Goal: Task Accomplishment & Management: Use online tool/utility

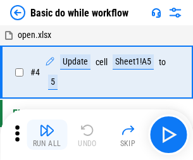
click at [47, 135] on img "button" at bounding box center [46, 130] width 15 height 15
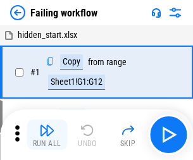
click at [47, 135] on img "button" at bounding box center [46, 130] width 15 height 15
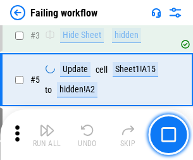
scroll to position [268, 0]
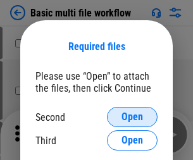
click at [132, 117] on span "Open" at bounding box center [132, 117] width 22 height 10
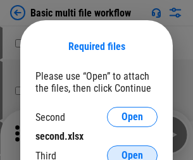
click at [132, 151] on span "Open" at bounding box center [132, 156] width 22 height 10
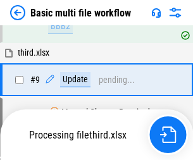
scroll to position [349, 0]
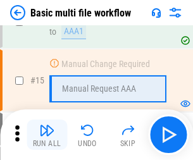
click at [47, 135] on img "button" at bounding box center [46, 130] width 15 height 15
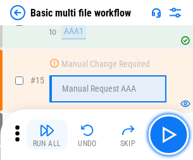
scroll to position [842, 0]
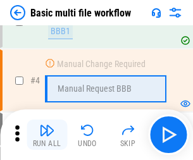
click at [47, 135] on img "button" at bounding box center [46, 130] width 15 height 15
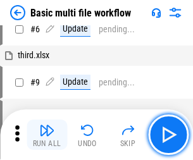
click at [47, 135] on img "button" at bounding box center [46, 130] width 15 height 15
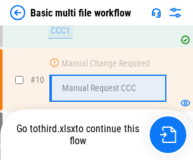
scroll to position [593, 0]
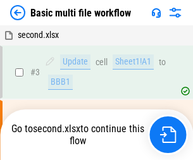
scroll to position [51, 0]
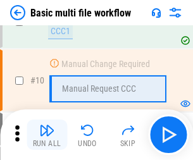
click at [47, 135] on img "button" at bounding box center [46, 130] width 15 height 15
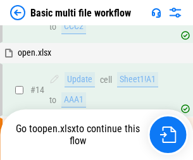
scroll to position [662, 0]
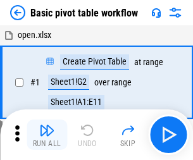
click at [47, 135] on img "button" at bounding box center [46, 130] width 15 height 15
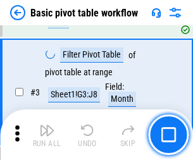
scroll to position [303, 0]
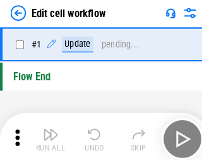
click at [47, 135] on img "button" at bounding box center [49, 130] width 15 height 15
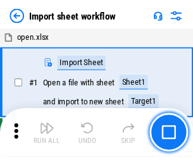
scroll to position [4, 0]
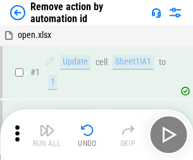
scroll to position [47, 0]
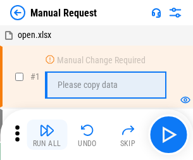
click at [47, 135] on img "button" at bounding box center [46, 130] width 15 height 15
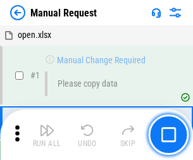
scroll to position [43, 0]
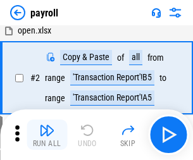
click at [47, 135] on img "button" at bounding box center [46, 130] width 15 height 15
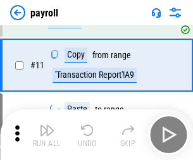
scroll to position [92, 0]
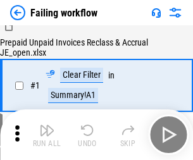
click at [47, 135] on img "button" at bounding box center [46, 130] width 15 height 15
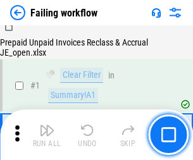
scroll to position [204, 0]
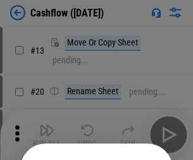
scroll to position [123, 0]
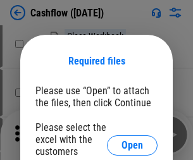
scroll to position [138, 0]
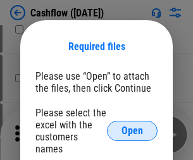
click at [132, 126] on span "Open" at bounding box center [132, 131] width 22 height 10
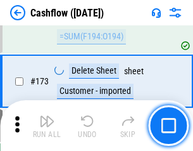
scroll to position [1339, 0]
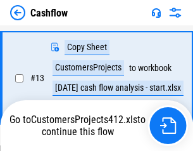
scroll to position [254, 0]
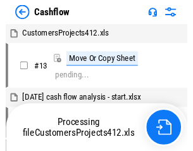
scroll to position [15, 0]
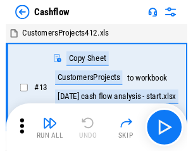
scroll to position [15, 0]
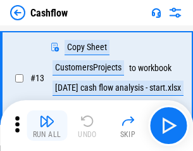
click at [47, 125] on img "button" at bounding box center [46, 120] width 15 height 15
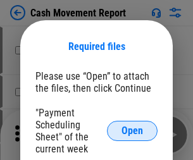
click at [132, 131] on span "Open" at bounding box center [132, 131] width 22 height 10
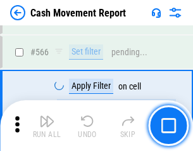
scroll to position [5797, 0]
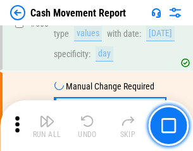
click at [47, 125] on img "button" at bounding box center [46, 120] width 15 height 15
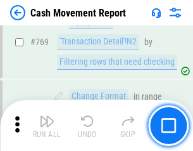
scroll to position [7028, 0]
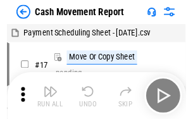
scroll to position [23, 0]
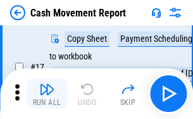
click at [47, 94] on img "button" at bounding box center [46, 89] width 15 height 15
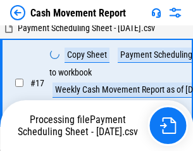
scroll to position [199, 0]
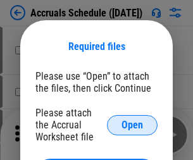
click at [132, 125] on span "Open" at bounding box center [132, 125] width 22 height 10
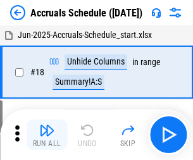
click at [47, 135] on img "button" at bounding box center [46, 130] width 15 height 15
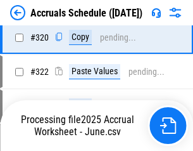
scroll to position [2353, 0]
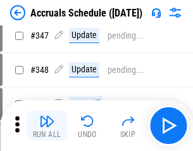
click at [47, 125] on img "button" at bounding box center [46, 120] width 15 height 15
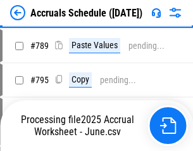
scroll to position [5313, 0]
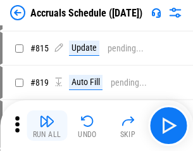
click at [47, 125] on img "button" at bounding box center [46, 120] width 15 height 15
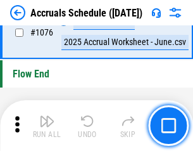
scroll to position [7575, 0]
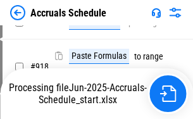
scroll to position [6497, 0]
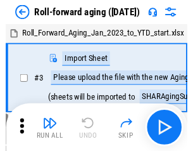
scroll to position [2, 0]
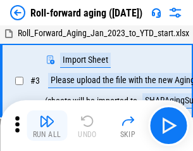
click at [47, 125] on img "button" at bounding box center [46, 120] width 15 height 15
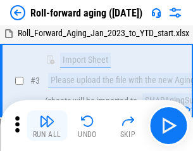
click at [47, 125] on img "button" at bounding box center [46, 120] width 15 height 15
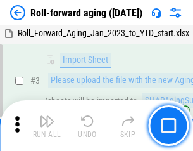
scroll to position [82, 0]
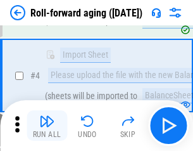
click at [47, 125] on img "button" at bounding box center [46, 120] width 15 height 15
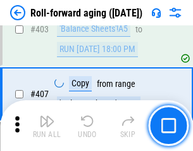
scroll to position [4386, 0]
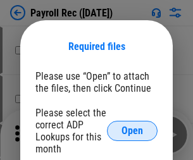
click at [132, 131] on span "Open" at bounding box center [132, 131] width 22 height 10
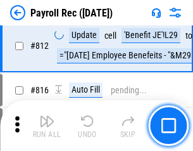
scroll to position [8035, 0]
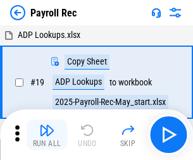
click at [47, 135] on img "button" at bounding box center [46, 130] width 15 height 15
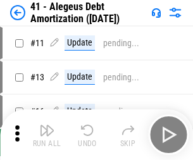
click at [47, 135] on img "button" at bounding box center [46, 130] width 15 height 15
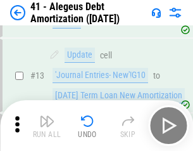
scroll to position [156, 0]
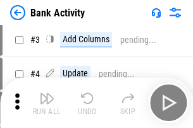
click at [47, 103] on img "button" at bounding box center [46, 98] width 15 height 15
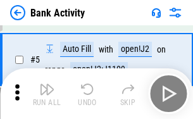
scroll to position [67, 0]
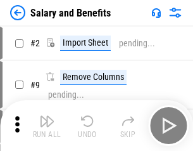
click at [47, 125] on img "button" at bounding box center [46, 120] width 15 height 15
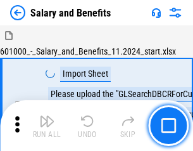
scroll to position [17, 0]
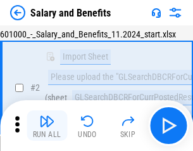
click at [47, 125] on img "button" at bounding box center [46, 120] width 15 height 15
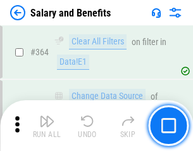
scroll to position [5956, 0]
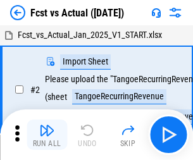
click at [47, 125] on img "button" at bounding box center [46, 130] width 15 height 15
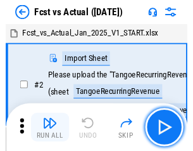
scroll to position [16, 0]
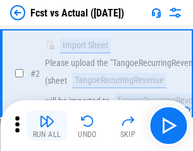
click at [47, 125] on img "button" at bounding box center [46, 120] width 15 height 15
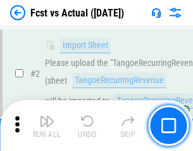
scroll to position [118, 0]
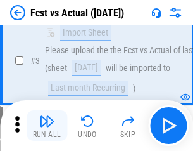
click at [47, 125] on img "button" at bounding box center [46, 120] width 15 height 15
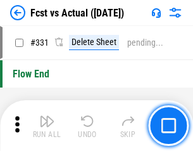
scroll to position [6054, 0]
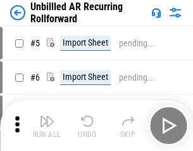
click at [47, 125] on img "button" at bounding box center [46, 120] width 15 height 15
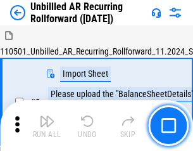
scroll to position [27, 0]
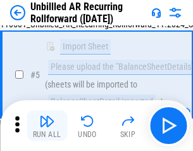
click at [47, 125] on img "button" at bounding box center [46, 120] width 15 height 15
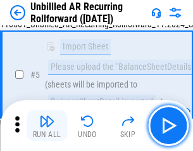
scroll to position [119, 0]
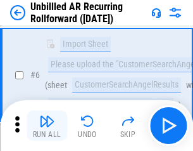
click at [47, 125] on img "button" at bounding box center [46, 120] width 15 height 15
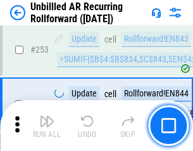
scroll to position [4296, 0]
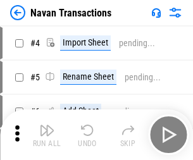
click at [47, 125] on img "button" at bounding box center [46, 130] width 15 height 15
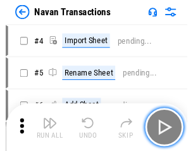
scroll to position [20, 0]
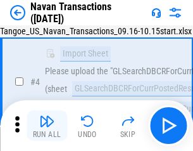
click at [47, 125] on img "button" at bounding box center [46, 120] width 15 height 15
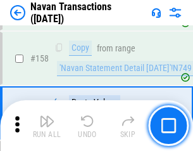
scroll to position [4101, 0]
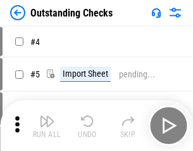
click at [47, 125] on img "button" at bounding box center [46, 120] width 15 height 15
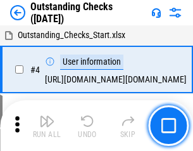
scroll to position [53, 0]
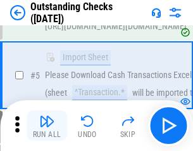
click at [47, 125] on img "button" at bounding box center [46, 120] width 15 height 15
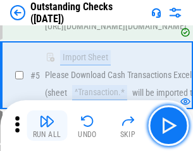
scroll to position [132, 0]
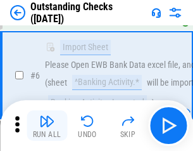
click at [47, 125] on img "button" at bounding box center [46, 120] width 15 height 15
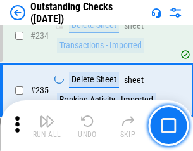
scroll to position [3841, 0]
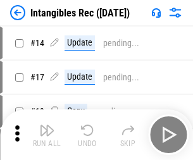
click at [47, 135] on img "button" at bounding box center [46, 130] width 15 height 15
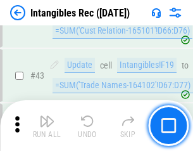
scroll to position [493, 0]
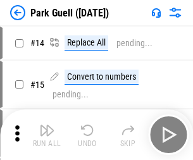
click at [47, 125] on img "button" at bounding box center [46, 130] width 15 height 15
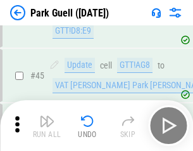
scroll to position [1582, 0]
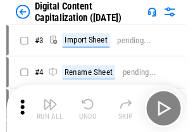
scroll to position [37, 0]
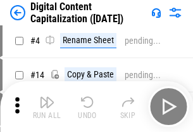
click at [47, 106] on img "button" at bounding box center [46, 101] width 15 height 15
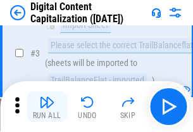
click at [47, 106] on img "button" at bounding box center [46, 101] width 15 height 15
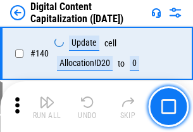
scroll to position [1341, 0]
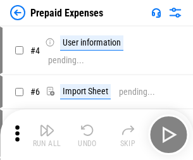
click at [47, 125] on img "button" at bounding box center [46, 130] width 15 height 15
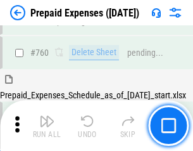
scroll to position [3505, 0]
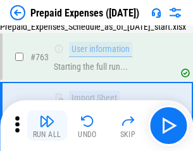
click at [47, 125] on img "button" at bounding box center [46, 120] width 15 height 15
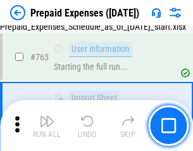
scroll to position [3580, 0]
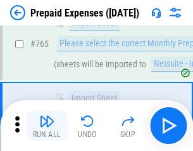
click at [47, 125] on img "button" at bounding box center [46, 120] width 15 height 15
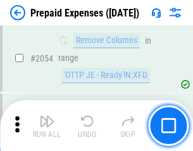
scroll to position [13221, 0]
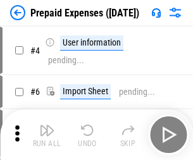
click at [47, 135] on img "button" at bounding box center [46, 130] width 15 height 15
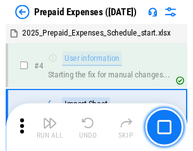
scroll to position [56, 0]
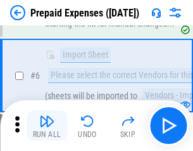
click at [47, 125] on img "button" at bounding box center [46, 120] width 15 height 15
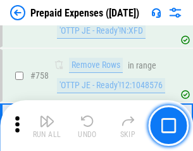
scroll to position [4507, 0]
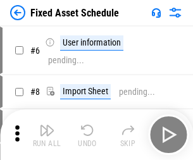
click at [47, 135] on img "button" at bounding box center [46, 130] width 15 height 15
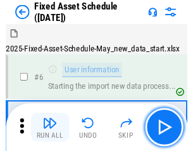
scroll to position [68, 0]
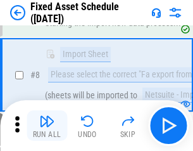
click at [47, 125] on img "button" at bounding box center [46, 120] width 15 height 15
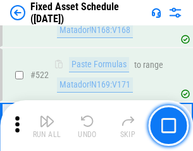
scroll to position [4396, 0]
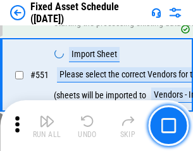
click at [47, 125] on img "button" at bounding box center [46, 120] width 15 height 15
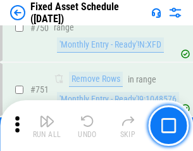
scroll to position [6166, 0]
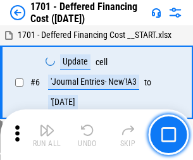
scroll to position [152, 0]
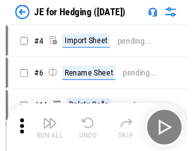
scroll to position [2, 0]
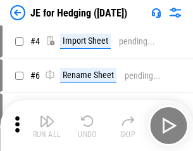
click at [47, 125] on img "button" at bounding box center [46, 120] width 15 height 15
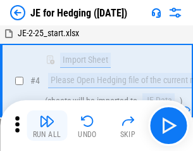
click at [47, 125] on img "button" at bounding box center [46, 120] width 15 height 15
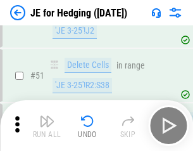
scroll to position [819, 0]
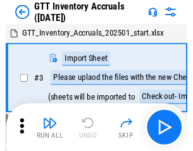
scroll to position [2, 0]
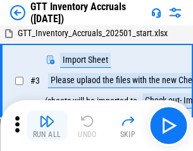
click at [47, 125] on img "button" at bounding box center [46, 120] width 15 height 15
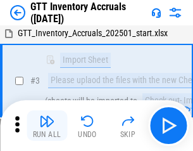
click at [47, 125] on img "button" at bounding box center [46, 120] width 15 height 15
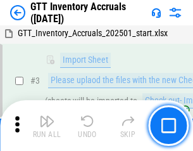
scroll to position [82, 0]
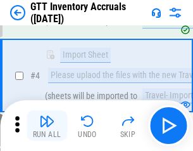
click at [47, 125] on img "button" at bounding box center [46, 120] width 15 height 15
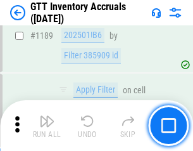
scroll to position [10328, 0]
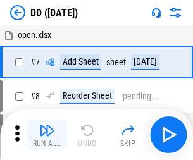
click at [47, 135] on img "button" at bounding box center [46, 130] width 15 height 15
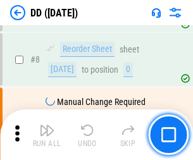
scroll to position [122, 0]
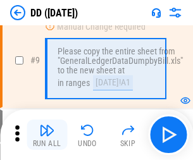
click at [47, 135] on img "button" at bounding box center [46, 130] width 15 height 15
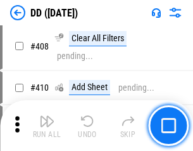
scroll to position [5659, 0]
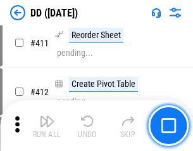
click at [47, 125] on img "button" at bounding box center [46, 120] width 15 height 15
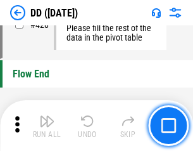
scroll to position [6053, 0]
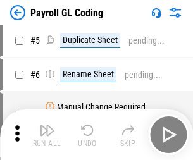
click at [47, 135] on img "button" at bounding box center [46, 130] width 15 height 15
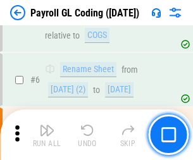
scroll to position [152, 0]
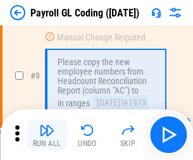
click at [47, 135] on img "button" at bounding box center [46, 130] width 15 height 15
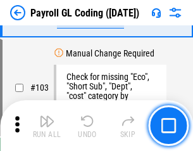
scroll to position [2967, 0]
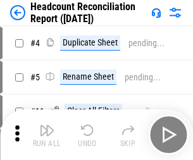
click at [47, 135] on img "button" at bounding box center [46, 130] width 15 height 15
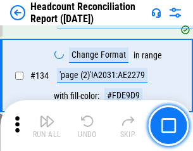
scroll to position [1520, 0]
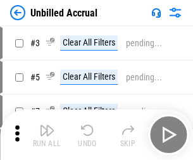
click at [47, 135] on img "button" at bounding box center [46, 130] width 15 height 15
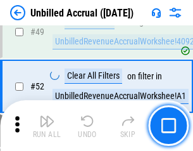
scroll to position [1147, 0]
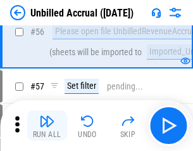
click at [47, 125] on img "button" at bounding box center [46, 120] width 15 height 15
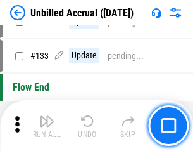
scroll to position [3767, 0]
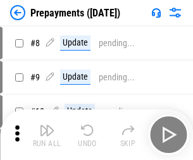
click at [47, 135] on img "button" at bounding box center [46, 130] width 15 height 15
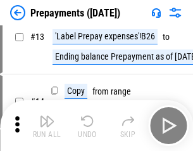
scroll to position [79, 0]
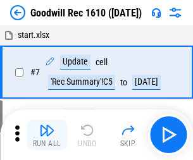
click at [47, 135] on img "button" at bounding box center [46, 130] width 15 height 15
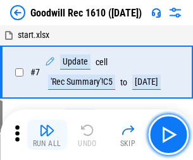
scroll to position [216, 0]
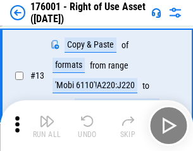
scroll to position [82, 0]
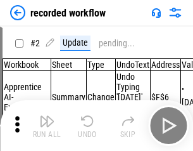
click at [47, 125] on img "button" at bounding box center [46, 120] width 15 height 15
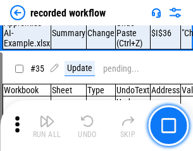
scroll to position [3953, 0]
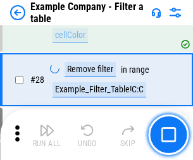
scroll to position [1157, 0]
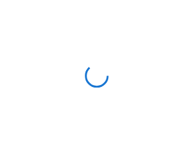
scroll to position [20, 0]
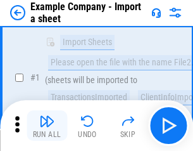
click at [47, 125] on img "button" at bounding box center [46, 120] width 15 height 15
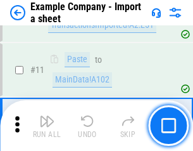
scroll to position [280, 0]
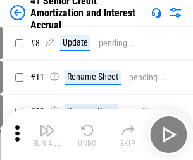
click at [47, 125] on img "button" at bounding box center [46, 130] width 15 height 15
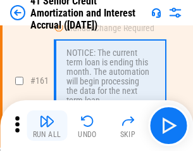
click at [47, 125] on img "button" at bounding box center [46, 120] width 15 height 15
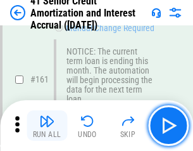
scroll to position [1353, 0]
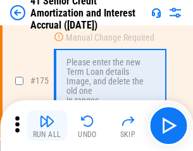
click at [47, 125] on img "button" at bounding box center [46, 120] width 15 height 15
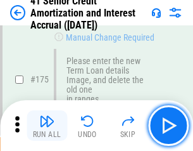
scroll to position [1481, 0]
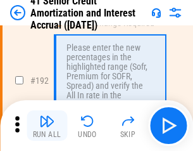
click at [47, 125] on img "button" at bounding box center [46, 120] width 15 height 15
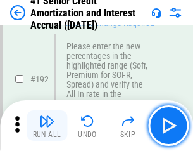
scroll to position [1614, 0]
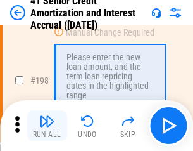
click at [47, 125] on img "button" at bounding box center [46, 120] width 15 height 15
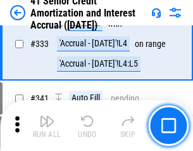
scroll to position [3231, 0]
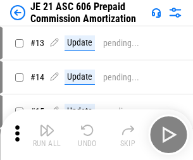
click at [47, 125] on img "button" at bounding box center [46, 130] width 15 height 15
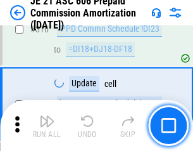
scroll to position [2361, 0]
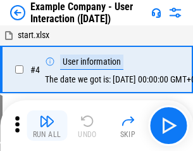
click at [47, 125] on img "button" at bounding box center [46, 120] width 15 height 15
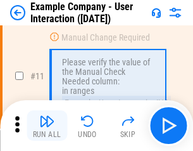
click at [47, 125] on img "button" at bounding box center [46, 120] width 15 height 15
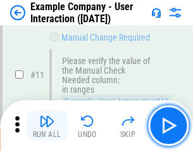
scroll to position [274, 0]
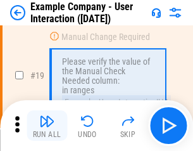
click at [47, 125] on img "button" at bounding box center [46, 120] width 15 height 15
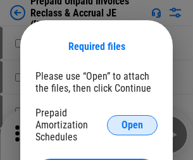
click at [132, 125] on span "Open" at bounding box center [132, 125] width 22 height 10
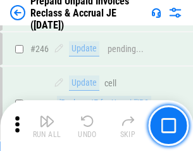
scroll to position [1708, 0]
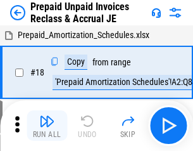
click at [47, 125] on img "button" at bounding box center [46, 120] width 15 height 15
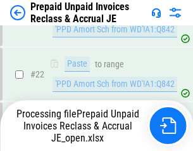
scroll to position [951, 0]
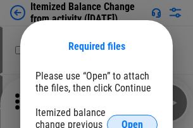
click at [132, 120] on span "Open" at bounding box center [132, 125] width 22 height 10
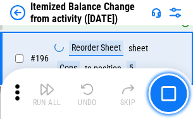
scroll to position [2434, 0]
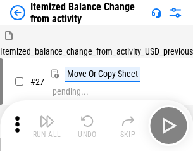
scroll to position [20, 0]
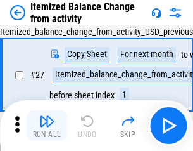
click at [47, 125] on img "button" at bounding box center [46, 120] width 15 height 15
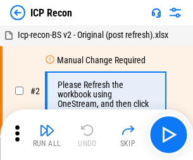
scroll to position [6, 0]
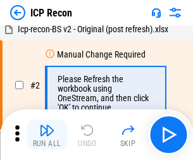
click at [47, 135] on img "button" at bounding box center [46, 130] width 15 height 15
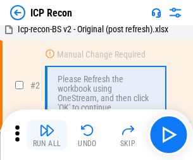
click at [47, 135] on img "button" at bounding box center [46, 130] width 15 height 15
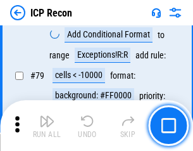
scroll to position [1240, 0]
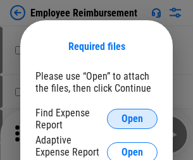
click at [132, 119] on span "Open" at bounding box center [132, 119] width 22 height 10
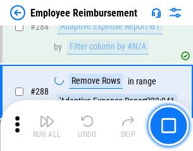
scroll to position [3438, 0]
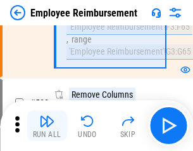
click at [47, 125] on img "button" at bounding box center [46, 120] width 15 height 15
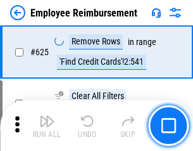
scroll to position [7573, 0]
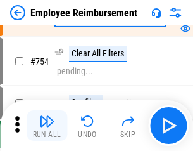
click at [47, 125] on img "button" at bounding box center [46, 120] width 15 height 15
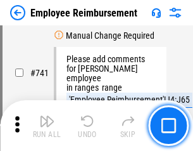
scroll to position [8873, 0]
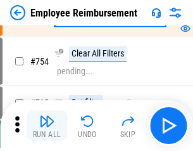
click at [47, 125] on img "button" at bounding box center [46, 120] width 15 height 15
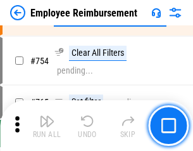
click at [47, 125] on img "button" at bounding box center [46, 120] width 15 height 15
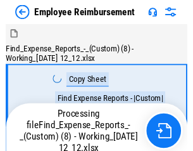
scroll to position [43, 0]
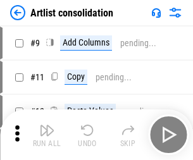
click at [47, 135] on img "button" at bounding box center [46, 130] width 15 height 15
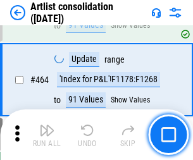
scroll to position [5538, 0]
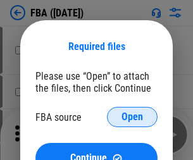
click at [132, 117] on span "Open" at bounding box center [132, 117] width 22 height 10
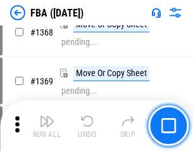
scroll to position [13583, 0]
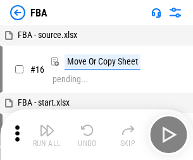
scroll to position [13, 0]
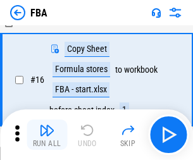
click at [47, 135] on img "button" at bounding box center [46, 130] width 15 height 15
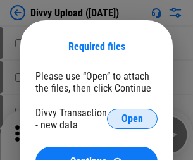
click at [132, 119] on span "Open" at bounding box center [132, 119] width 22 height 10
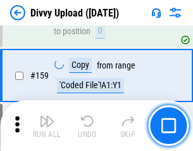
scroll to position [1310, 0]
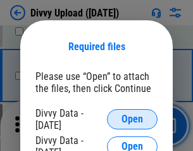
click at [132, 119] on span "Open" at bounding box center [132, 119] width 22 height 10
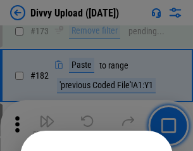
scroll to position [1420, 0]
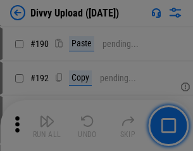
scroll to position [1596, 0]
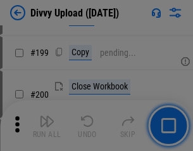
scroll to position [1839, 0]
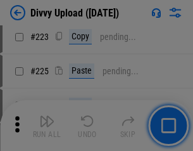
scroll to position [2524, 0]
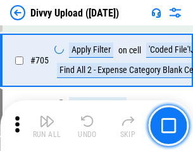
scroll to position [8652, 0]
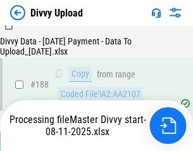
scroll to position [1489, 0]
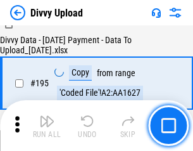
scroll to position [1768, 0]
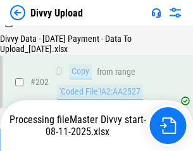
scroll to position [2046, 0]
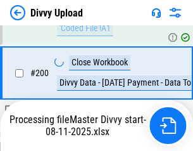
scroll to position [2046, 0]
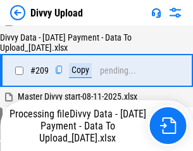
scroll to position [2325, 0]
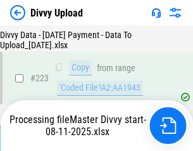
scroll to position [2883, 0]
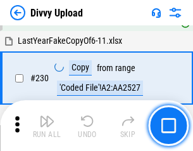
scroll to position [3139, 0]
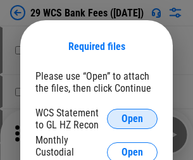
click at [132, 119] on span "Open" at bounding box center [132, 119] width 22 height 10
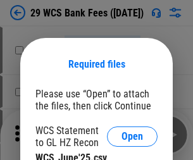
scroll to position [18, 0]
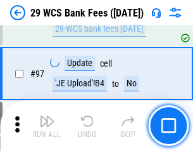
scroll to position [1233, 0]
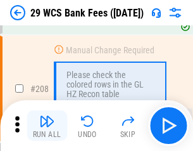
click at [47, 125] on img "button" at bounding box center [46, 120] width 15 height 15
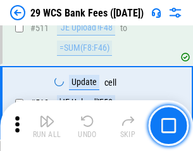
scroll to position [6363, 0]
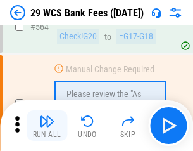
click at [47, 125] on img "button" at bounding box center [46, 120] width 15 height 15
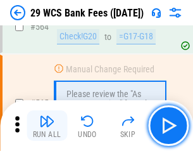
scroll to position [6840, 0]
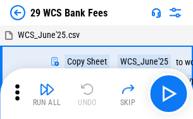
scroll to position [23, 0]
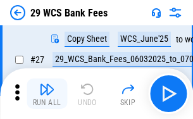
click at [47, 94] on img "button" at bounding box center [46, 89] width 15 height 15
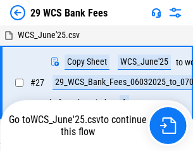
scroll to position [7, 0]
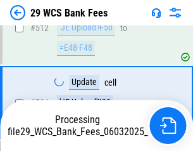
scroll to position [6752, 0]
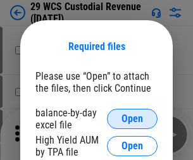
click at [132, 119] on span "Open" at bounding box center [132, 119] width 22 height 10
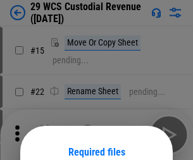
scroll to position [106, 0]
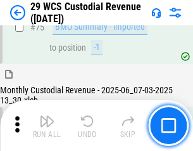
scroll to position [1321, 0]
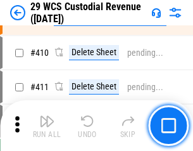
click at [47, 125] on img "button" at bounding box center [46, 120] width 15 height 15
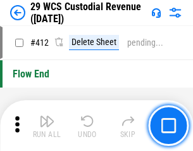
scroll to position [6040, 0]
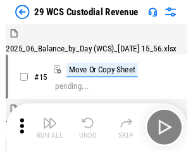
scroll to position [30, 0]
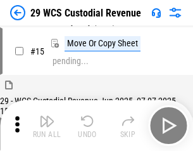
click at [47, 125] on img "button" at bounding box center [46, 120] width 15 height 15
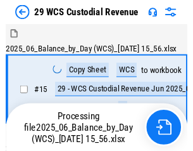
scroll to position [30, 0]
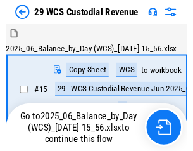
scroll to position [23, 0]
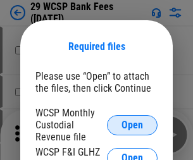
click at [132, 125] on span "Open" at bounding box center [132, 125] width 22 height 10
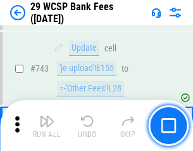
scroll to position [6373, 0]
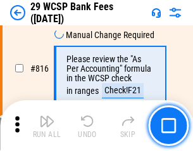
click at [47, 125] on img "button" at bounding box center [46, 120] width 15 height 15
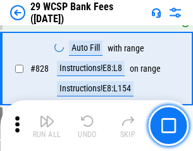
scroll to position [8025, 0]
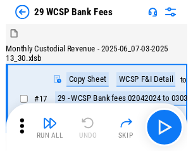
scroll to position [30, 0]
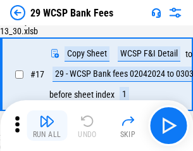
click at [47, 125] on img "button" at bounding box center [46, 120] width 15 height 15
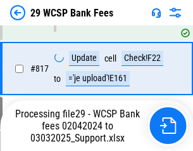
scroll to position [7777, 0]
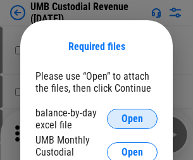
click at [132, 119] on span "Open" at bounding box center [132, 119] width 22 height 10
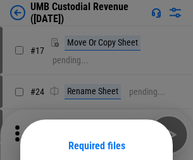
scroll to position [99, 0]
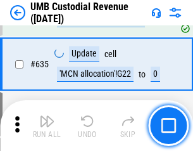
scroll to position [6619, 0]
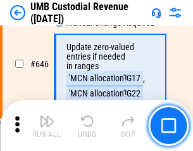
click at [47, 125] on img "button" at bounding box center [46, 120] width 15 height 15
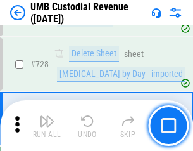
scroll to position [7802, 0]
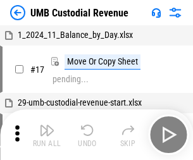
scroll to position [9, 0]
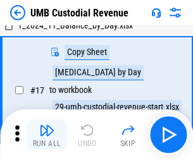
click at [47, 135] on img "button" at bounding box center [46, 130] width 15 height 15
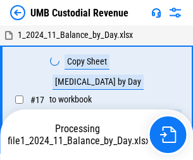
scroll to position [9, 0]
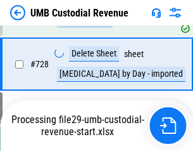
scroll to position [7773, 0]
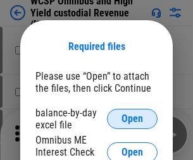
click at [132, 119] on span "Open" at bounding box center [132, 119] width 22 height 10
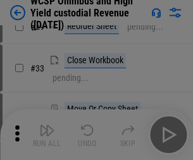
scroll to position [289, 0]
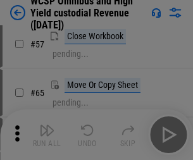
scroll to position [551, 0]
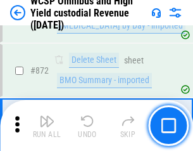
scroll to position [10704, 0]
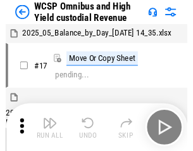
scroll to position [7, 0]
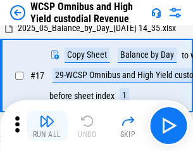
click at [47, 125] on img "button" at bounding box center [46, 120] width 15 height 15
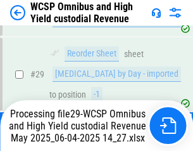
scroll to position [263, 0]
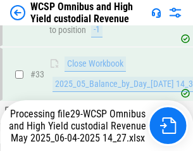
scroll to position [562, 0]
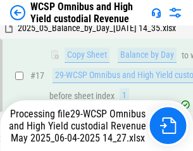
scroll to position [263, 0]
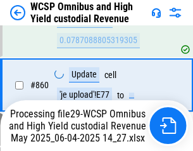
scroll to position [10675, 0]
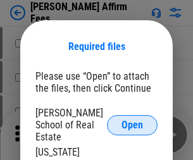
click at [132, 120] on span "Open" at bounding box center [132, 125] width 22 height 10
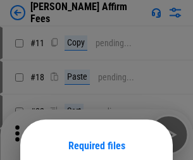
scroll to position [99, 0]
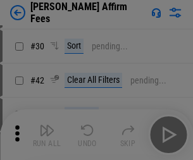
scroll to position [257, 0]
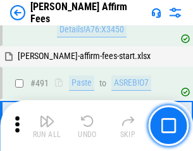
scroll to position [3439, 0]
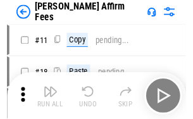
scroll to position [13, 0]
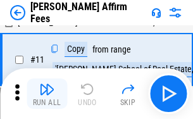
click at [47, 94] on img "button" at bounding box center [46, 89] width 15 height 15
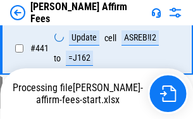
scroll to position [3317, 0]
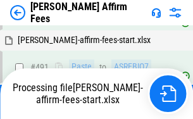
scroll to position [3390, 0]
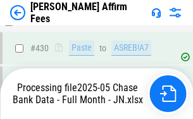
scroll to position [3317, 0]
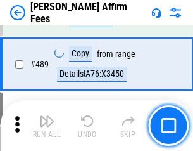
scroll to position [3301, 0]
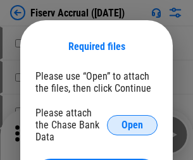
click at [132, 120] on span "Open" at bounding box center [132, 125] width 22 height 10
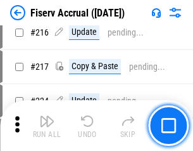
scroll to position [3422, 0]
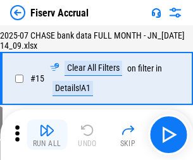
click at [47, 135] on img "button" at bounding box center [46, 130] width 15 height 15
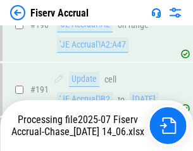
scroll to position [3407, 0]
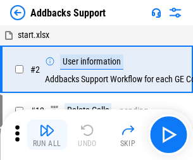
click at [47, 125] on img "button" at bounding box center [46, 130] width 15 height 15
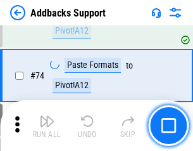
scroll to position [921, 0]
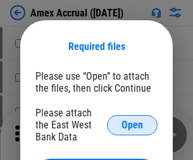
click at [132, 125] on span "Open" at bounding box center [132, 125] width 22 height 10
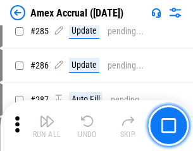
scroll to position [3463, 0]
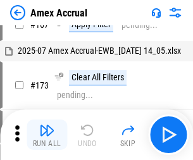
click at [47, 135] on img "button" at bounding box center [46, 130] width 15 height 15
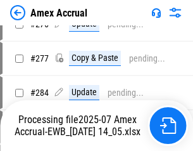
scroll to position [3769, 0]
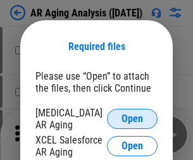
click at [132, 117] on span "Open" at bounding box center [132, 119] width 22 height 10
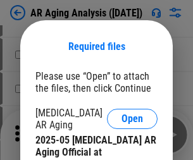
scroll to position [381, 0]
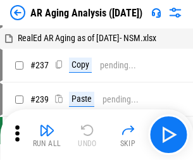
scroll to position [13, 0]
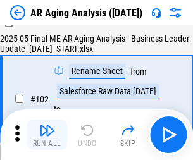
click at [47, 135] on img "button" at bounding box center [46, 130] width 15 height 15
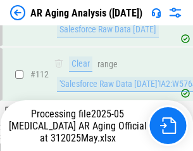
scroll to position [261, 0]
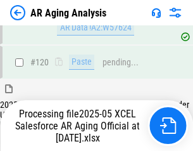
scroll to position [507, 0]
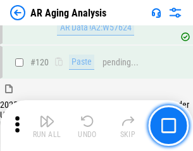
scroll to position [455, 0]
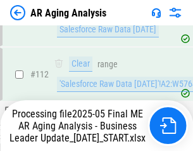
scroll to position [307, 0]
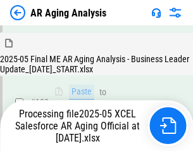
scroll to position [507, 0]
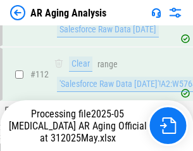
scroll to position [261, 0]
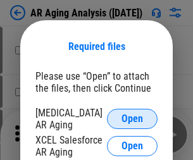
click at [132, 117] on span "Open" at bounding box center [132, 119] width 22 height 10
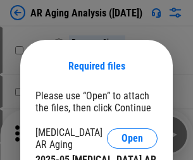
scroll to position [20, 0]
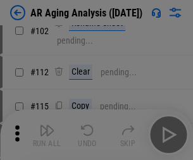
scroll to position [174, 0]
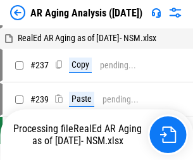
scroll to position [13, 0]
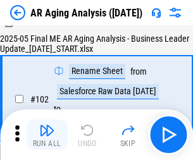
click at [47, 135] on img "button" at bounding box center [46, 130] width 15 height 15
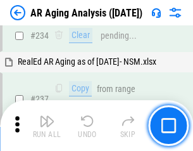
scroll to position [1960, 0]
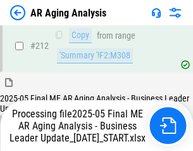
scroll to position [1946, 0]
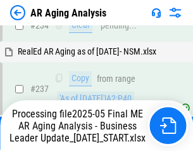
scroll to position [1946, 0]
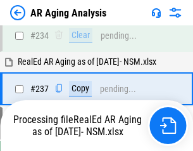
scroll to position [1946, 0]
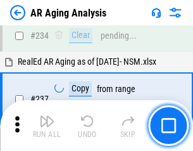
scroll to position [1946, 0]
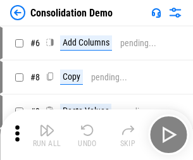
click at [47, 135] on img "button" at bounding box center [46, 130] width 15 height 15
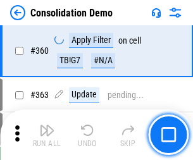
scroll to position [4239, 0]
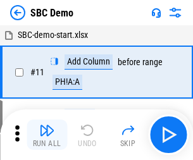
click at [47, 135] on img "button" at bounding box center [46, 130] width 15 height 15
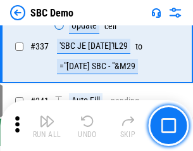
scroll to position [3327, 0]
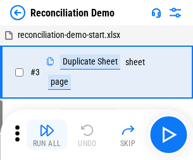
click at [47, 135] on img "button" at bounding box center [46, 130] width 15 height 15
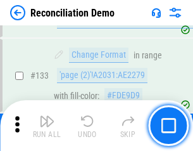
scroll to position [1502, 0]
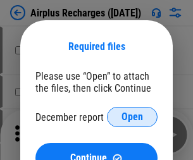
click at [132, 117] on span "Open" at bounding box center [132, 117] width 22 height 10
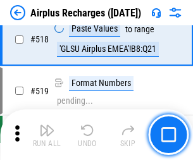
scroll to position [5443, 0]
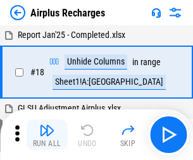
click at [47, 135] on img "button" at bounding box center [46, 130] width 15 height 15
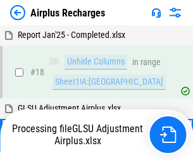
scroll to position [56, 0]
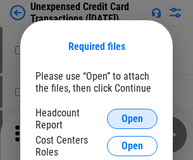
click at [132, 119] on span "Open" at bounding box center [132, 119] width 22 height 10
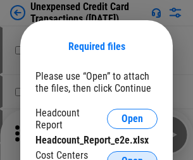
click at [132, 156] on span "Open" at bounding box center [132, 161] width 22 height 10
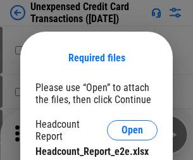
scroll to position [11, 0]
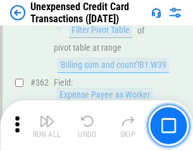
scroll to position [3252, 0]
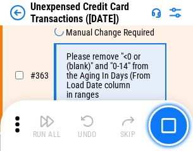
click at [47, 125] on img "button" at bounding box center [46, 120] width 15 height 15
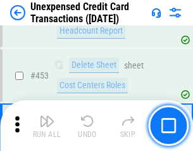
scroll to position [4314, 0]
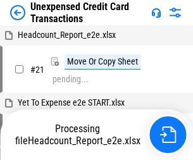
scroll to position [20, 0]
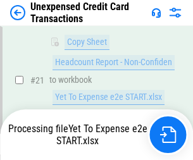
scroll to position [206, 0]
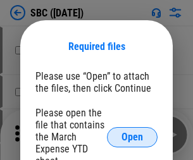
click at [132, 137] on span "Open" at bounding box center [132, 137] width 22 height 10
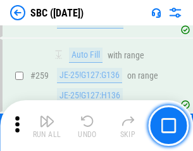
scroll to position [2471, 0]
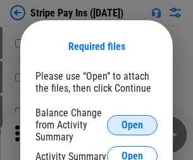
click at [132, 125] on span "Open" at bounding box center [132, 125] width 22 height 10
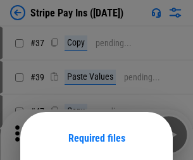
scroll to position [92, 0]
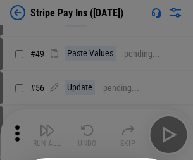
scroll to position [230, 0]
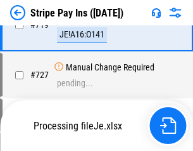
scroll to position [6557, 0]
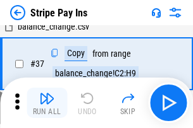
click at [47, 103] on img "button" at bounding box center [46, 98] width 15 height 15
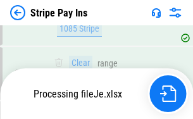
scroll to position [6454, 0]
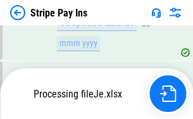
scroll to position [6529, 0]
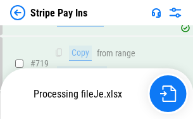
scroll to position [6529, 0]
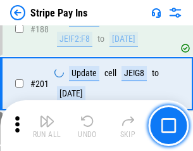
scroll to position [1801, 0]
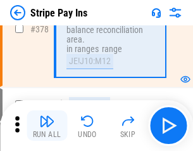
click at [47, 125] on img "button" at bounding box center [46, 120] width 15 height 15
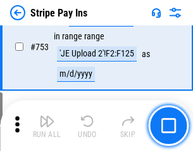
scroll to position [6513, 0]
